Goal: Find contact information: Find contact information

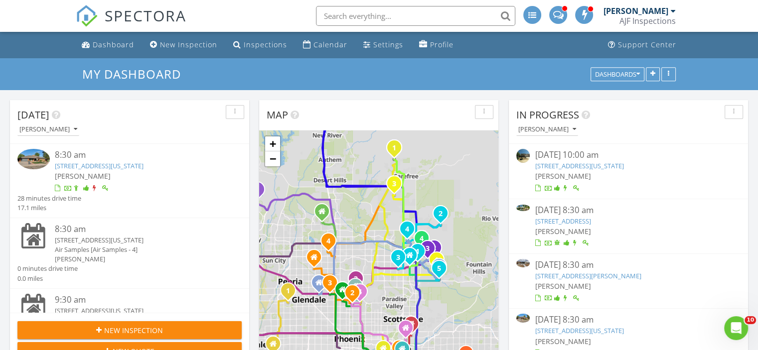
click at [125, 165] on link "2518 S Forest Ave , Tempe, Arizona 85282" at bounding box center [99, 165] width 89 height 9
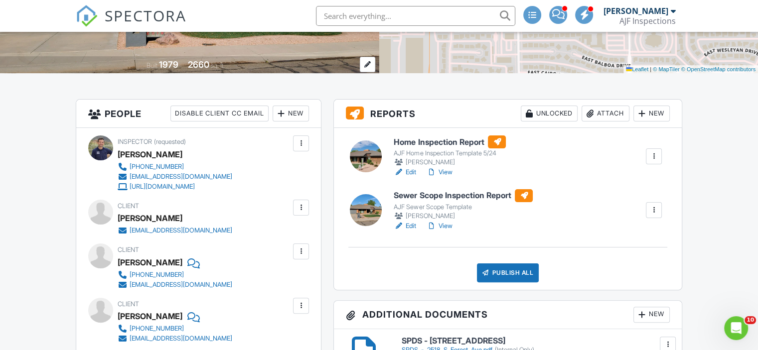
scroll to position [199, 0]
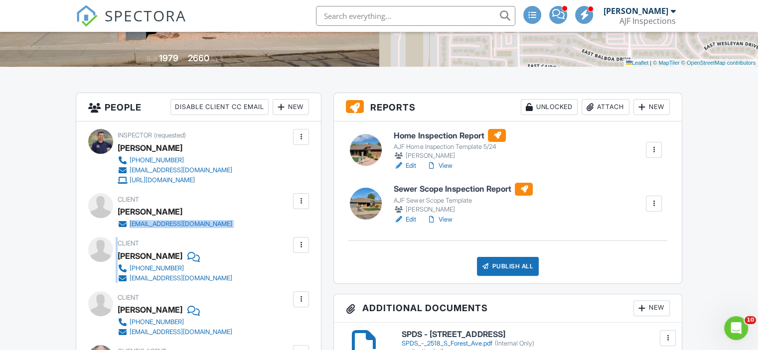
drag, startPoint x: 222, startPoint y: 229, endPoint x: 130, endPoint y: 227, distance: 92.2
copy div "[EMAIL_ADDRESS][DOMAIN_NAME] Edit Remove Update Client First name Last name Ema…"
click at [207, 280] on div "Client [PERSON_NAME] [PHONE_NUMBER] [EMAIL_ADDRESS][DOMAIN_NAME]" at bounding box center [199, 260] width 162 height 46
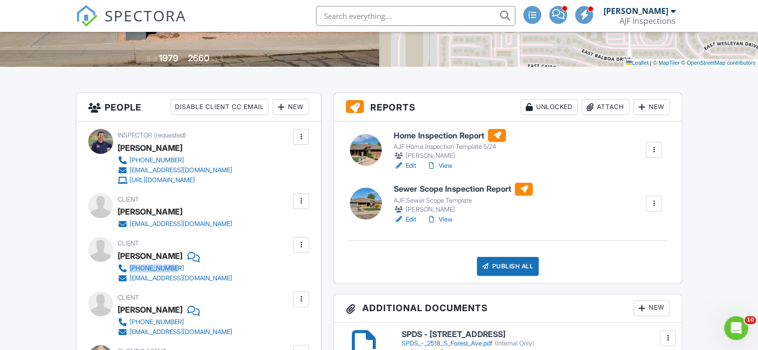
drag, startPoint x: 239, startPoint y: 271, endPoint x: 130, endPoint y: 264, distance: 108.9
click at [130, 264] on div "Client [PERSON_NAME] [PHONE_NUMBER] [EMAIL_ADDRESS][DOMAIN_NAME]" at bounding box center [199, 260] width 162 height 46
copy div "[PHONE_NUMBER]"
